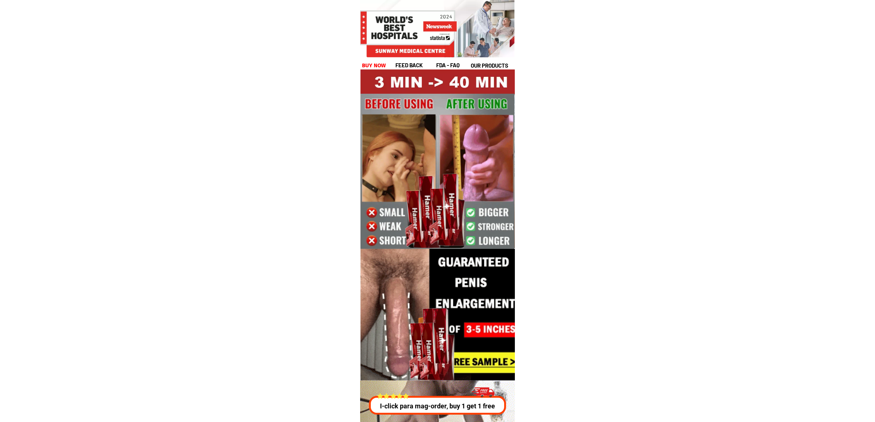
drag, startPoint x: 375, startPoint y: 64, endPoint x: 375, endPoint y: 69, distance: 4.8
click at [375, 64] on h1 "buy now" at bounding box center [374, 65] width 24 height 8
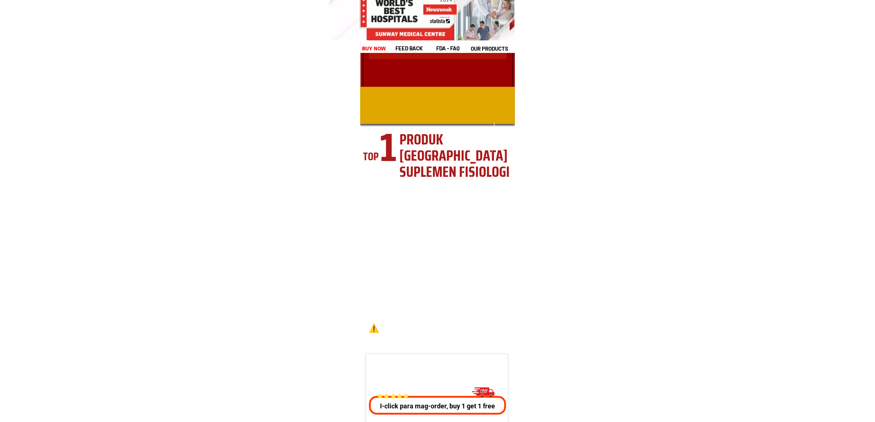
scroll to position [10112, 0]
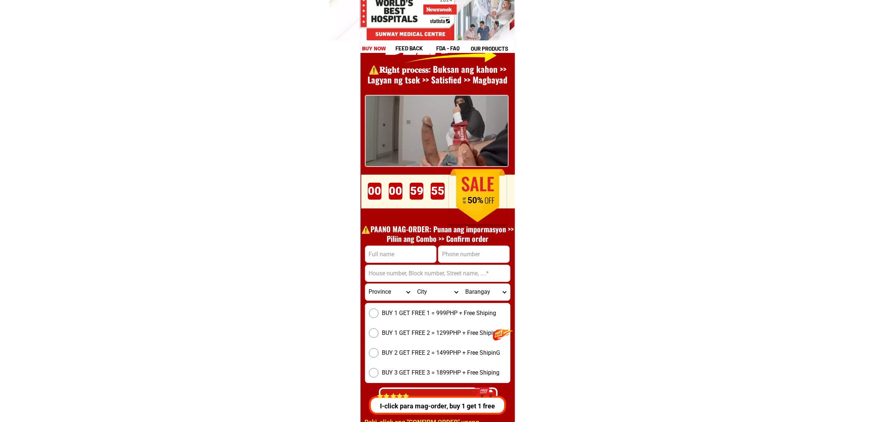
drag, startPoint x: 397, startPoint y: 248, endPoint x: 416, endPoint y: 254, distance: 19.4
click at [397, 248] on input "Input full_name" at bounding box center [400, 254] width 71 height 17
paste input "[PERSON_NAME]"
type input "[PERSON_NAME]"
click at [475, 252] on input "Input phone_number" at bounding box center [473, 254] width 71 height 17
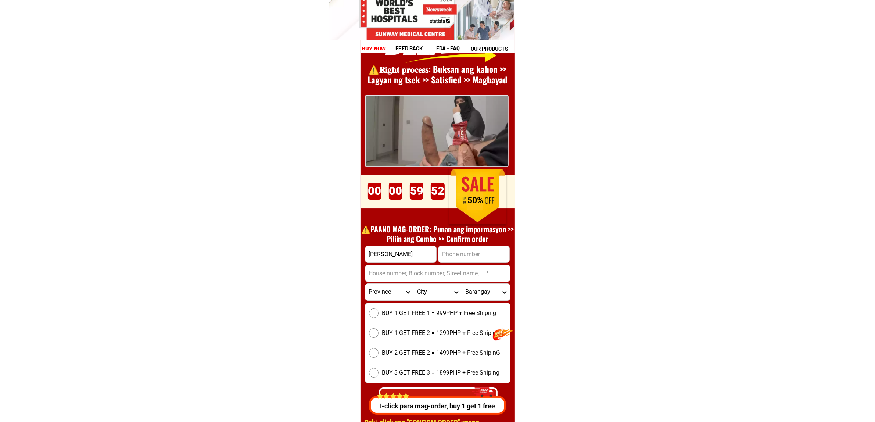
paste input "09108076768"
type input "09108076768"
click at [478, 288] on select "Barangay" at bounding box center [486, 292] width 48 height 17
drag, startPoint x: 429, startPoint y: 272, endPoint x: 455, endPoint y: 281, distance: 27.2
click at [429, 272] on input "Input address" at bounding box center [437, 273] width 145 height 17
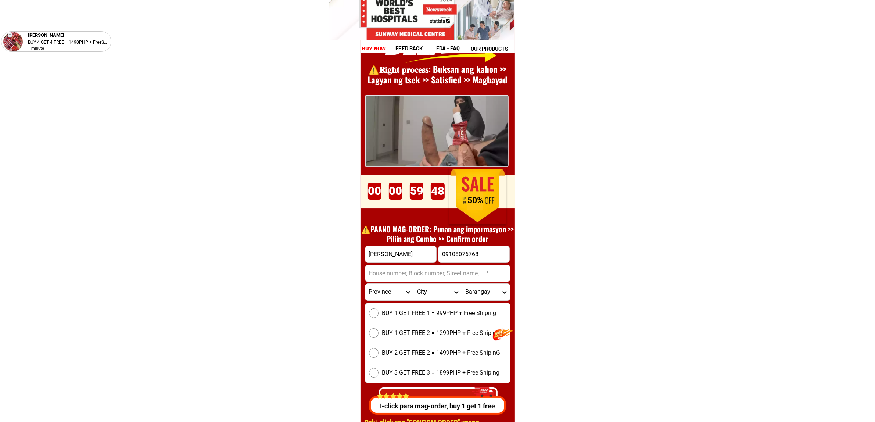
paste input "Upper San [PERSON_NAME].Corabato, [GEOGRAPHIC_DATA]"
type input "Upper San [PERSON_NAME].Corabato, [GEOGRAPHIC_DATA]"
click at [388, 309] on span "BUY 1 GET FREE 1 = 999PHP + Free Shiping" at bounding box center [439, 313] width 114 height 9
click at [379, 308] on input "BUY 1 GET FREE 1 = 999PHP + Free Shiping" at bounding box center [374, 313] width 10 height 10
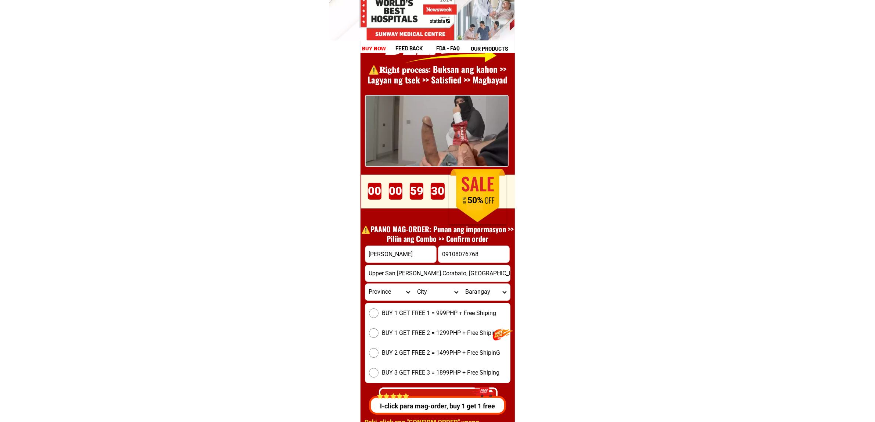
radio input "true"
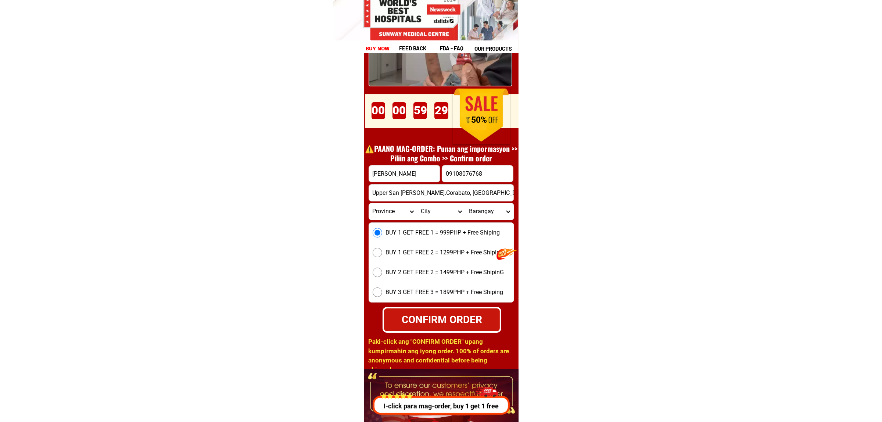
scroll to position [10204, 0]
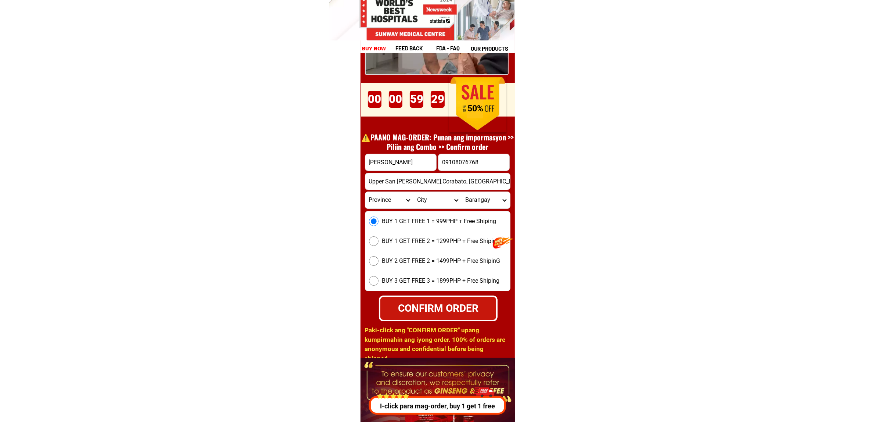
click at [385, 193] on select "Province [GEOGRAPHIC_DATA] [GEOGRAPHIC_DATA][PERSON_NAME][GEOGRAPHIC_DATA][GEOG…" at bounding box center [389, 200] width 48 height 17
select select "63_170"
click at [365, 192] on select "Province [GEOGRAPHIC_DATA] [GEOGRAPHIC_DATA][PERSON_NAME][GEOGRAPHIC_DATA][GEOG…" at bounding box center [389, 200] width 48 height 17
click at [432, 197] on select "City Alamada Aleosan [PERSON_NAME][GEOGRAPHIC_DATA]-city [GEOGRAPHIC_DATA][PERS…" at bounding box center [437, 200] width 48 height 17
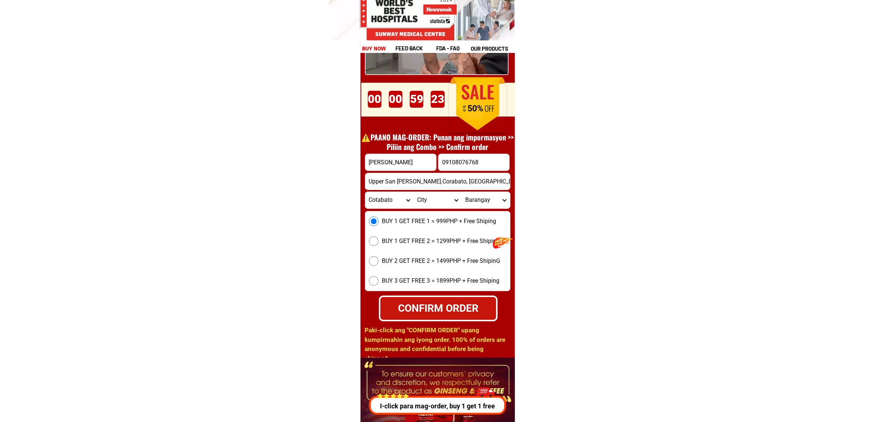
click at [432, 200] on select "City Alamada Aleosan [PERSON_NAME][GEOGRAPHIC_DATA]-city [GEOGRAPHIC_DATA][PERS…" at bounding box center [437, 200] width 48 height 17
select select "63_1701860"
click at [413, 192] on select "City Alamada Aleosan [PERSON_NAME][GEOGRAPHIC_DATA]-city [GEOGRAPHIC_DATA][PERS…" at bounding box center [437, 200] width 48 height 17
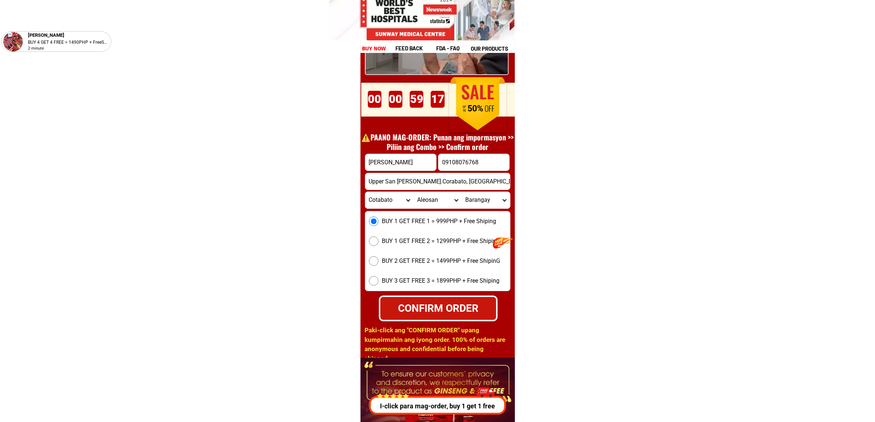
click at [489, 198] on select "Barangay [PERSON_NAME] Dualing [PERSON_NAME] Lawili [GEOGRAPHIC_DATA] [GEOGRAPH…" at bounding box center [486, 200] width 48 height 17
select select "63_17018602739"
click at [462, 192] on select "Barangay [PERSON_NAME] Dualing [PERSON_NAME] Lawili [GEOGRAPHIC_DATA] [GEOGRAPH…" at bounding box center [486, 200] width 48 height 17
drag, startPoint x: 446, startPoint y: 306, endPoint x: 451, endPoint y: 356, distance: 50.1
click at [446, 306] on div "CONFIRM ORDER" at bounding box center [438, 307] width 116 height 15
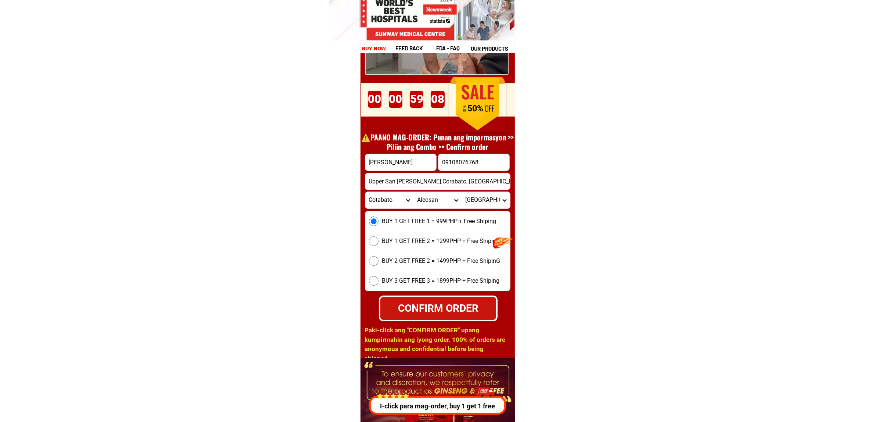
radio input "true"
